Goal: Information Seeking & Learning: Learn about a topic

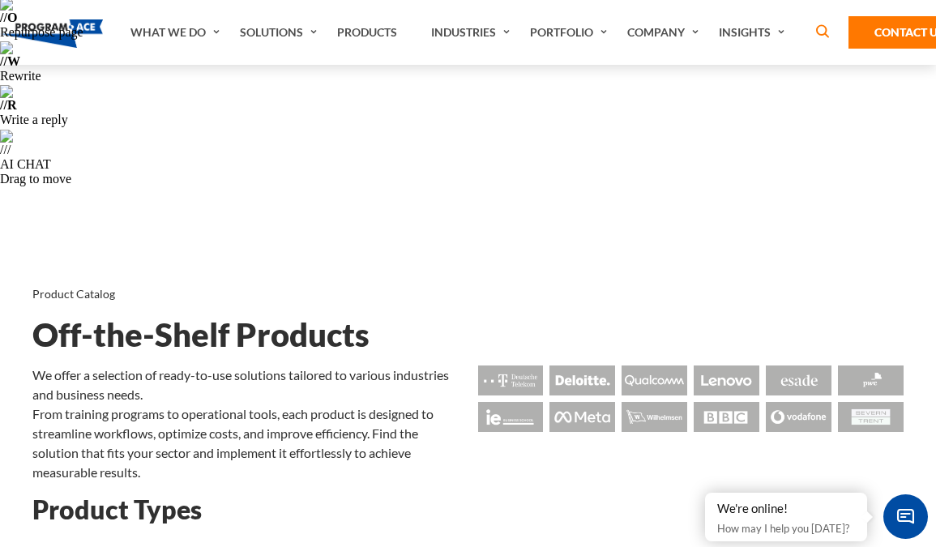
scroll to position [250, 0]
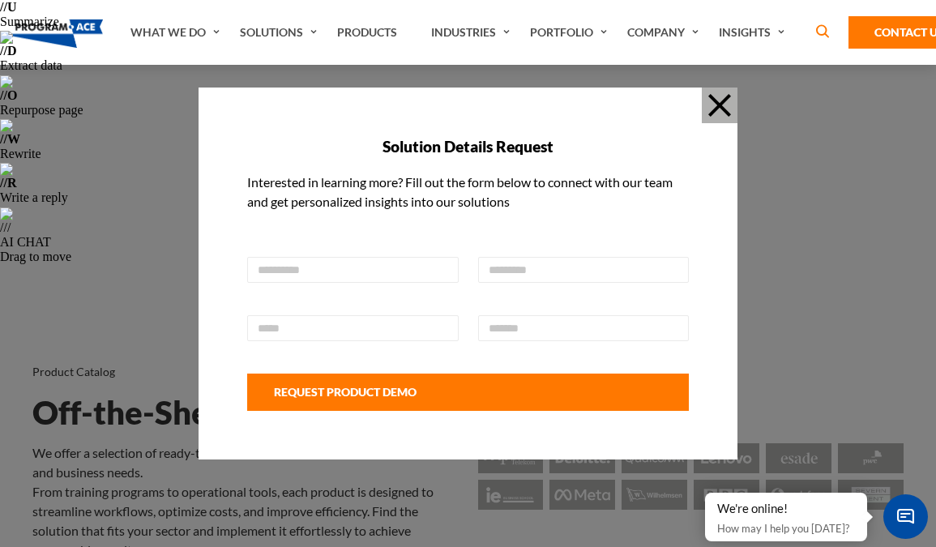
click at [713, 108] on button "Close" at bounding box center [720, 106] width 36 height 36
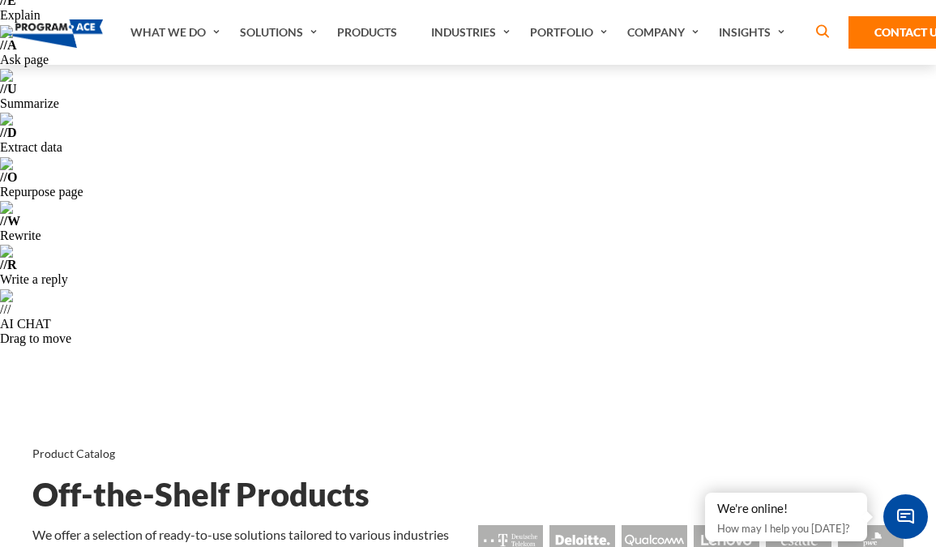
scroll to position [156, 0]
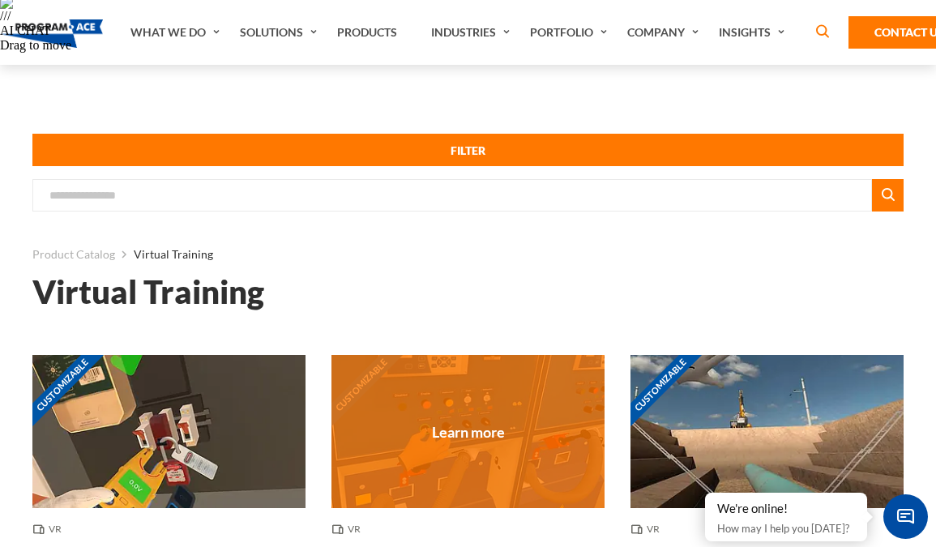
scroll to position [536, 0]
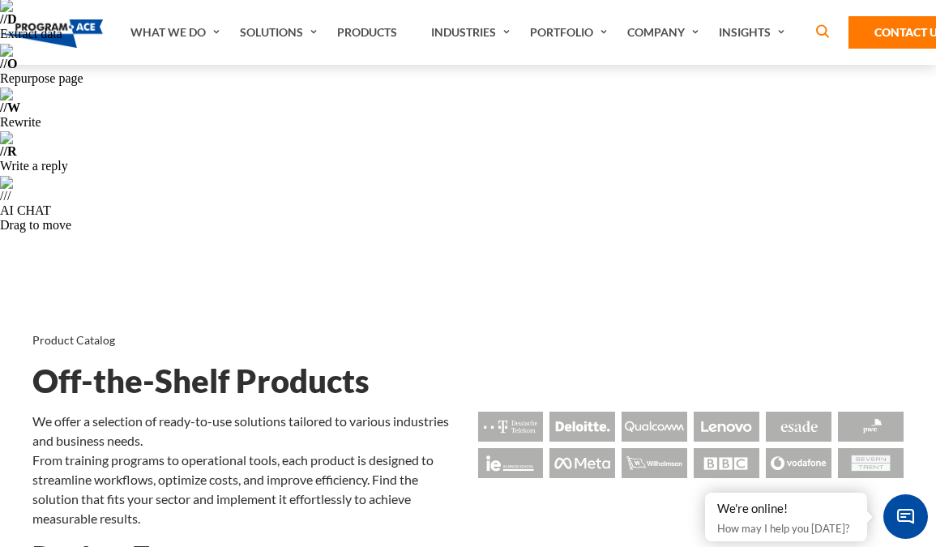
scroll to position [301, 0]
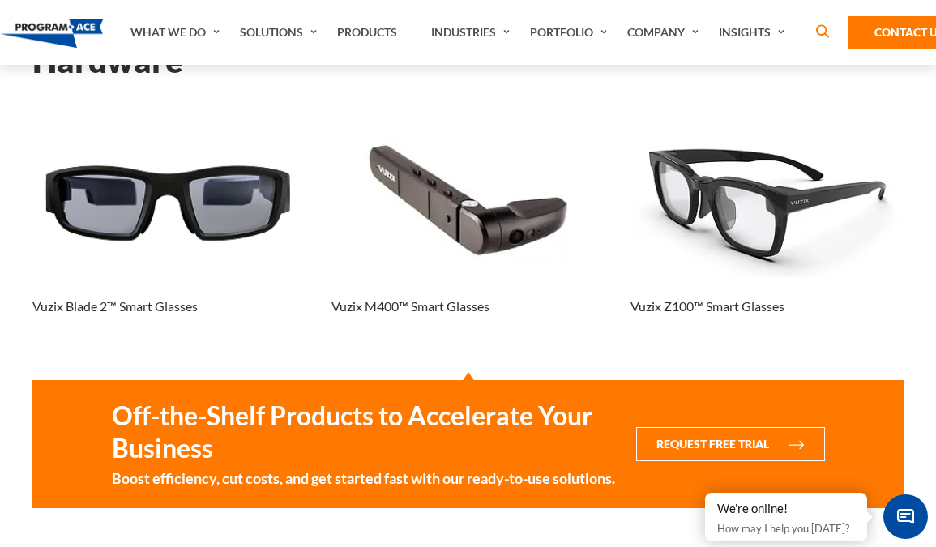
scroll to position [695, 0]
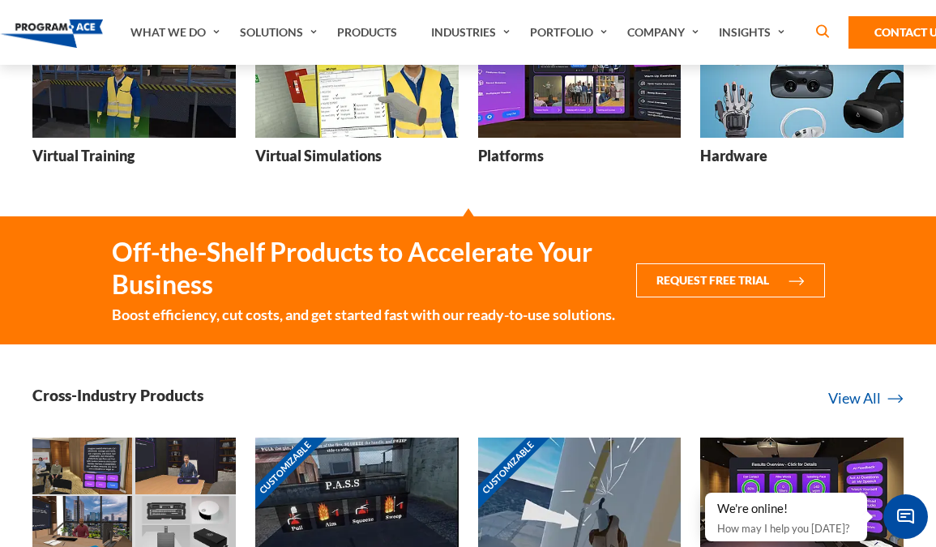
scroll to position [914, 0]
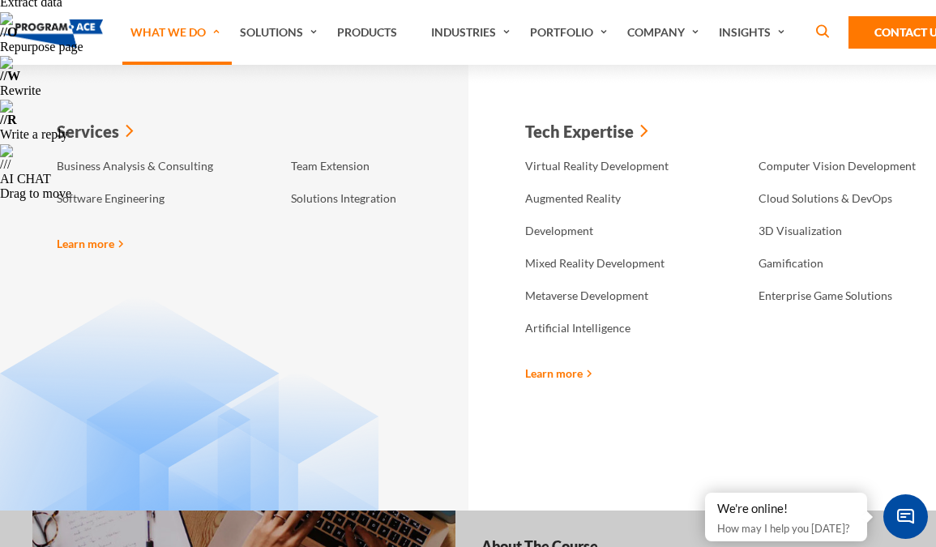
scroll to position [305, 0]
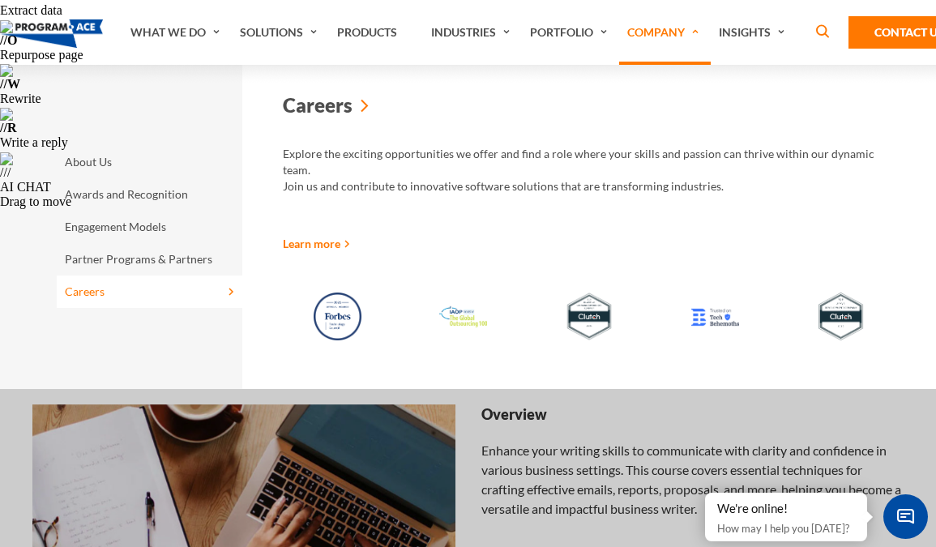
click at [161, 299] on link "Careers" at bounding box center [150, 292] width 186 height 32
